Goal: Information Seeking & Learning: Learn about a topic

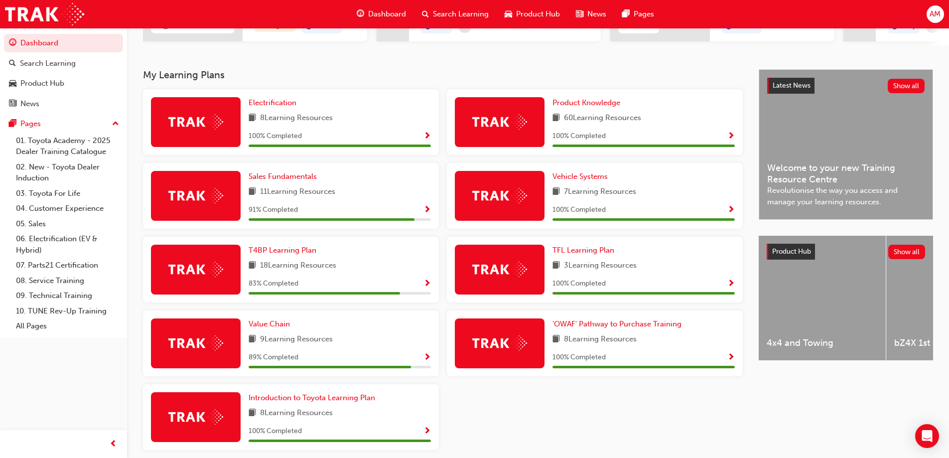
scroll to position [199, 0]
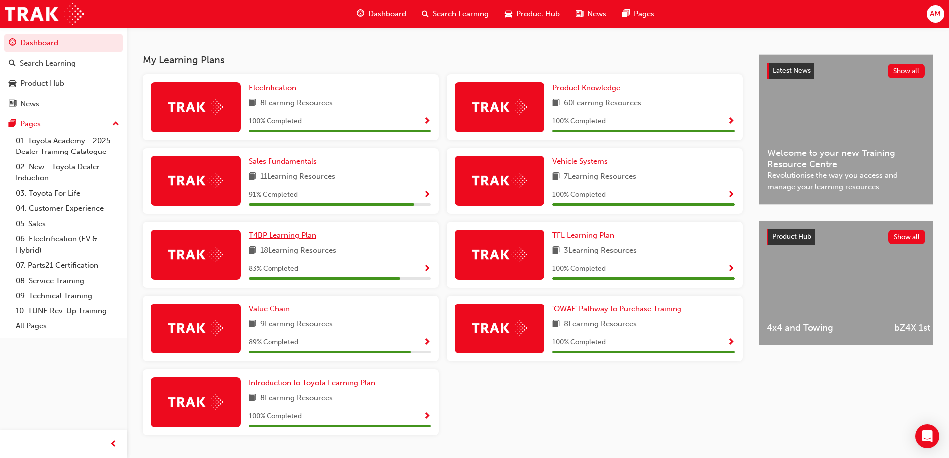
click at [297, 238] on span "T4BP Learning Plan" at bounding box center [282, 235] width 68 height 9
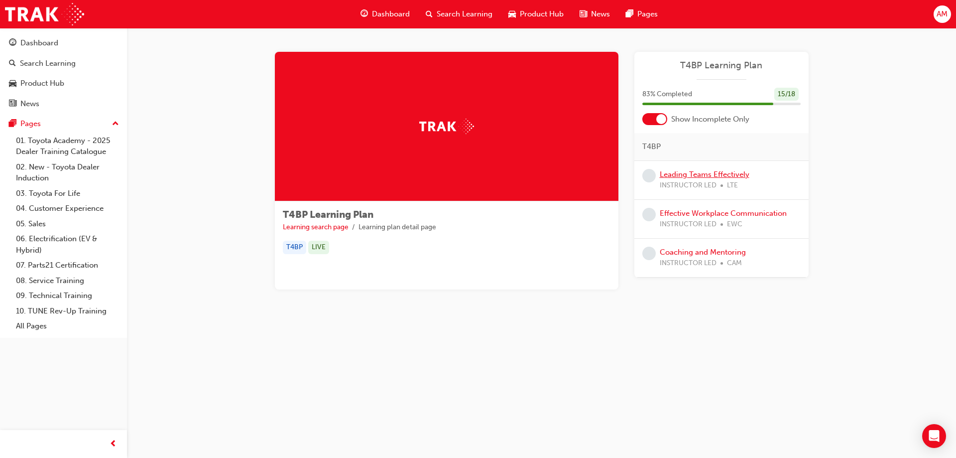
click at [703, 173] on link "Leading Teams Effectively" at bounding box center [705, 174] width 90 height 9
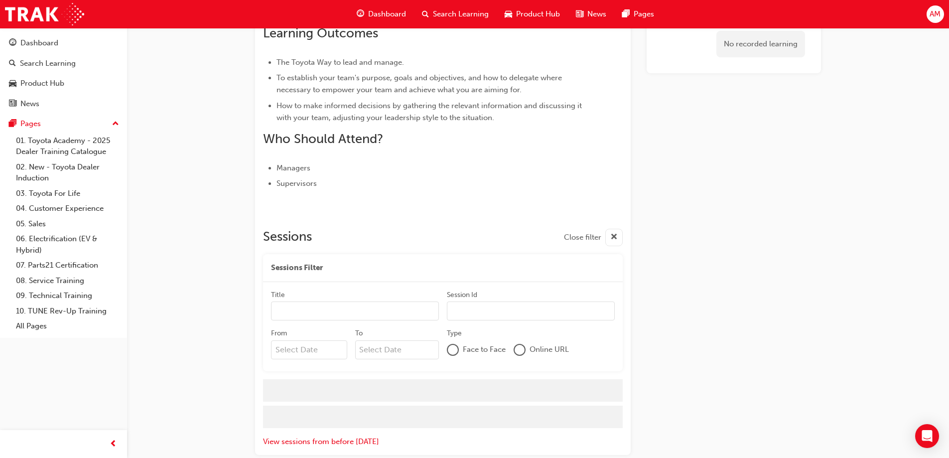
scroll to position [278, 0]
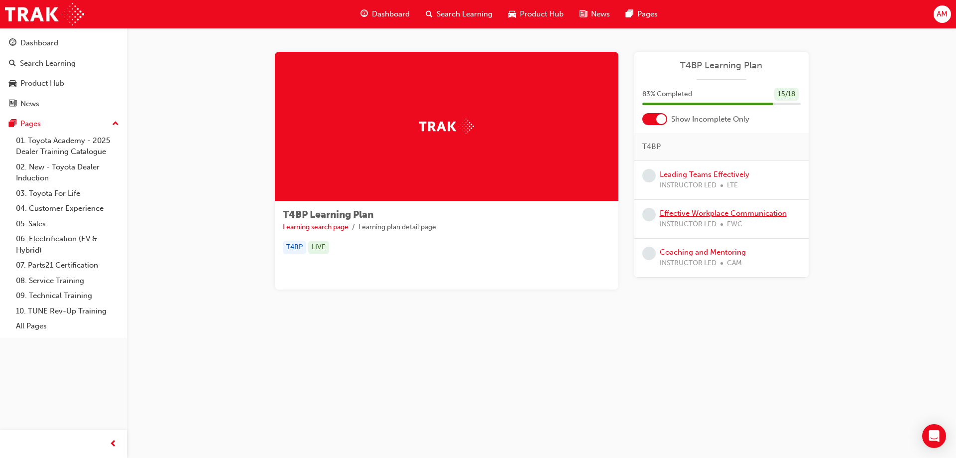
click at [713, 214] on link "Effective Workplace Communication" at bounding box center [723, 213] width 127 height 9
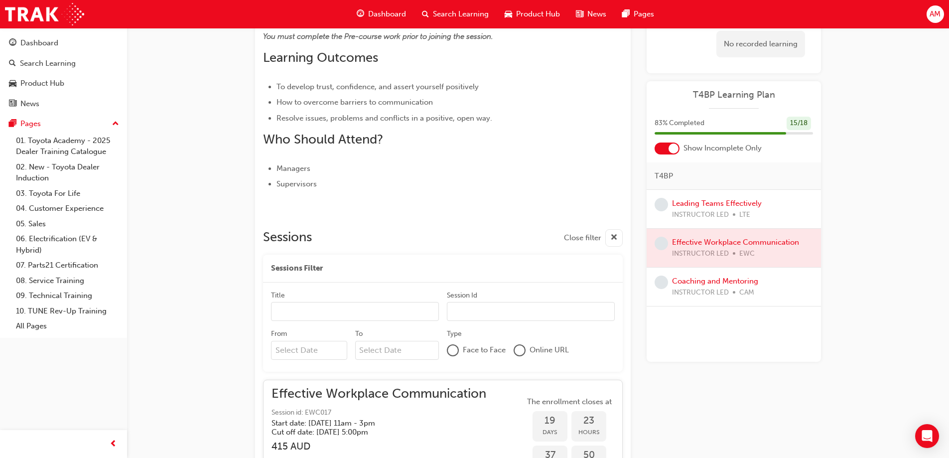
scroll to position [308, 0]
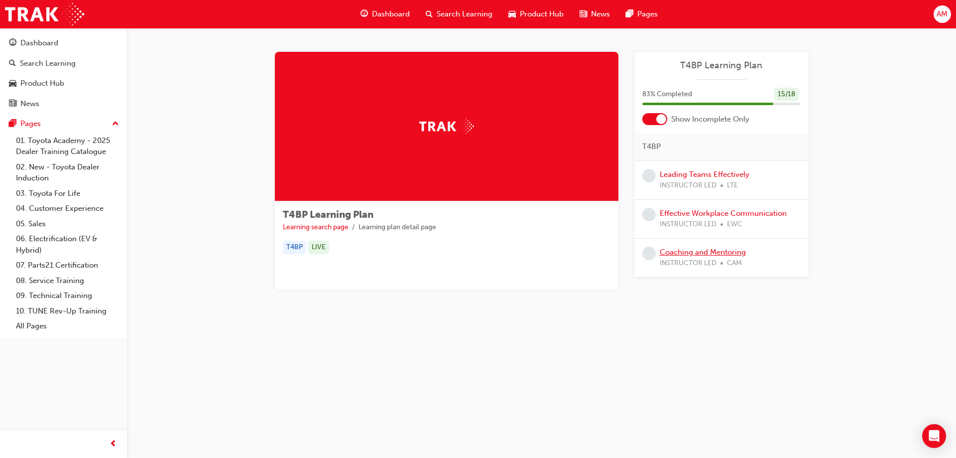
click at [708, 252] on link "Coaching and Mentoring" at bounding box center [703, 251] width 86 height 9
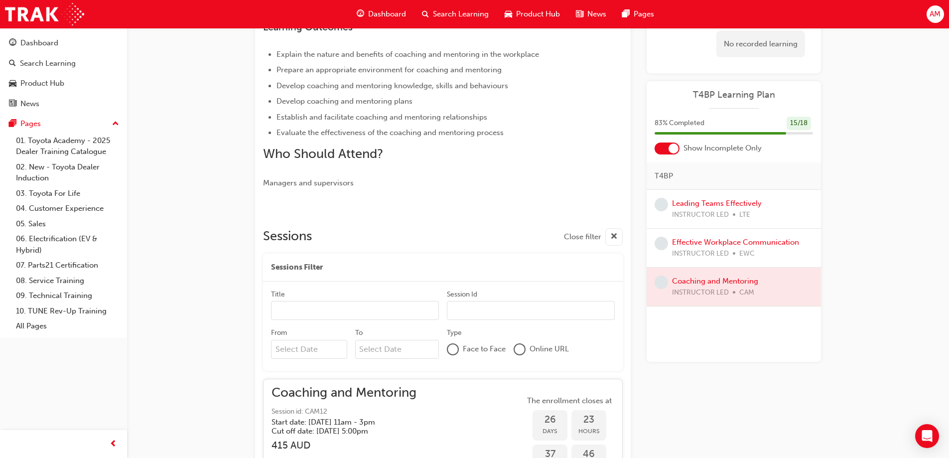
scroll to position [215, 0]
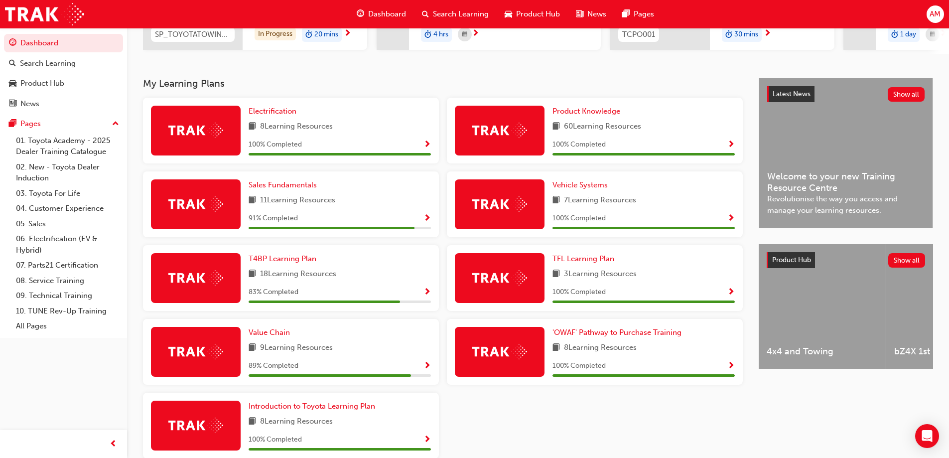
scroll to position [199, 0]
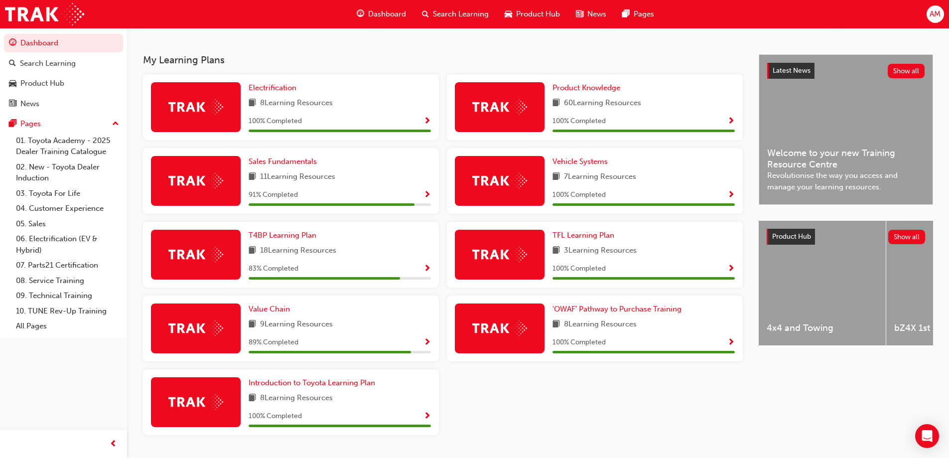
click at [297, 251] on span "18 Learning Resources" at bounding box center [298, 250] width 76 height 12
click at [298, 239] on span "T4BP Learning Plan" at bounding box center [282, 235] width 68 height 9
